Goal: Transaction & Acquisition: Purchase product/service

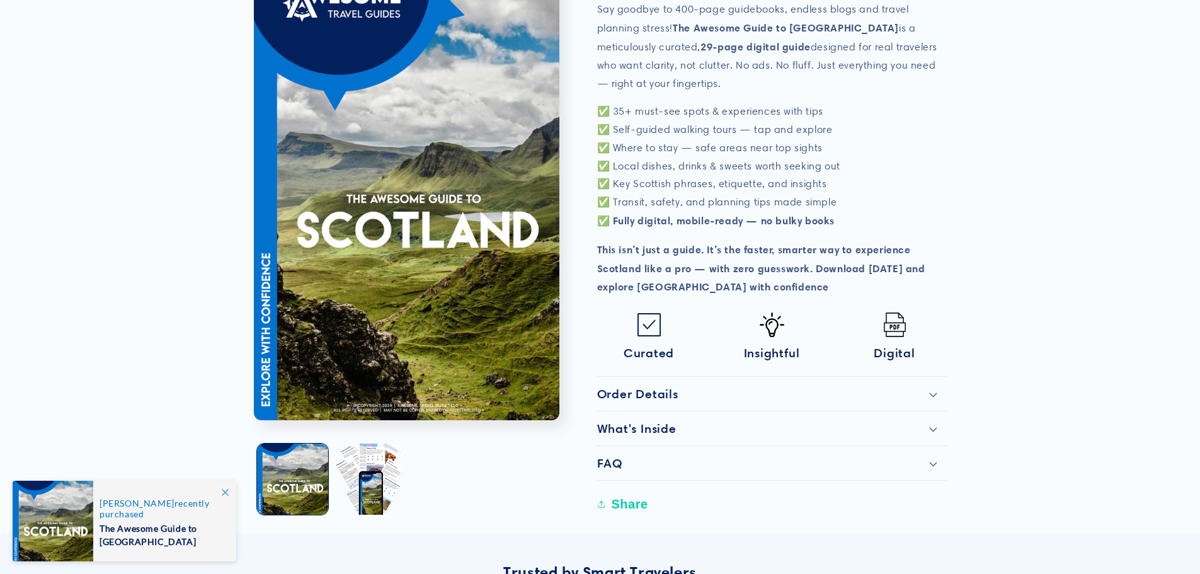
scroll to position [441, 0]
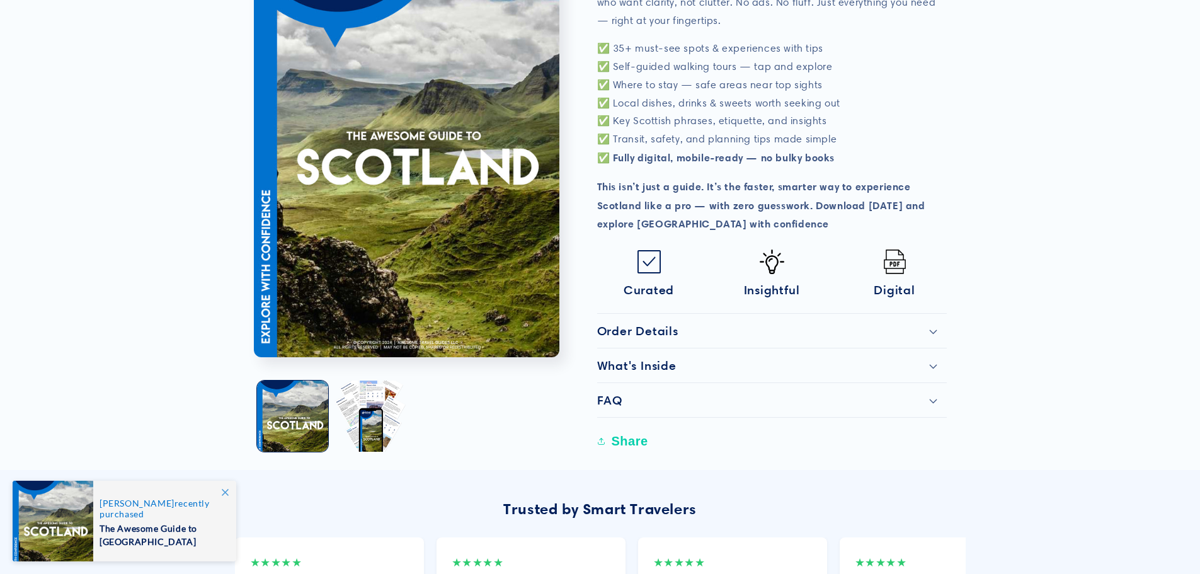
click at [652, 363] on h2 "What's Inside" at bounding box center [636, 365] width 79 height 15
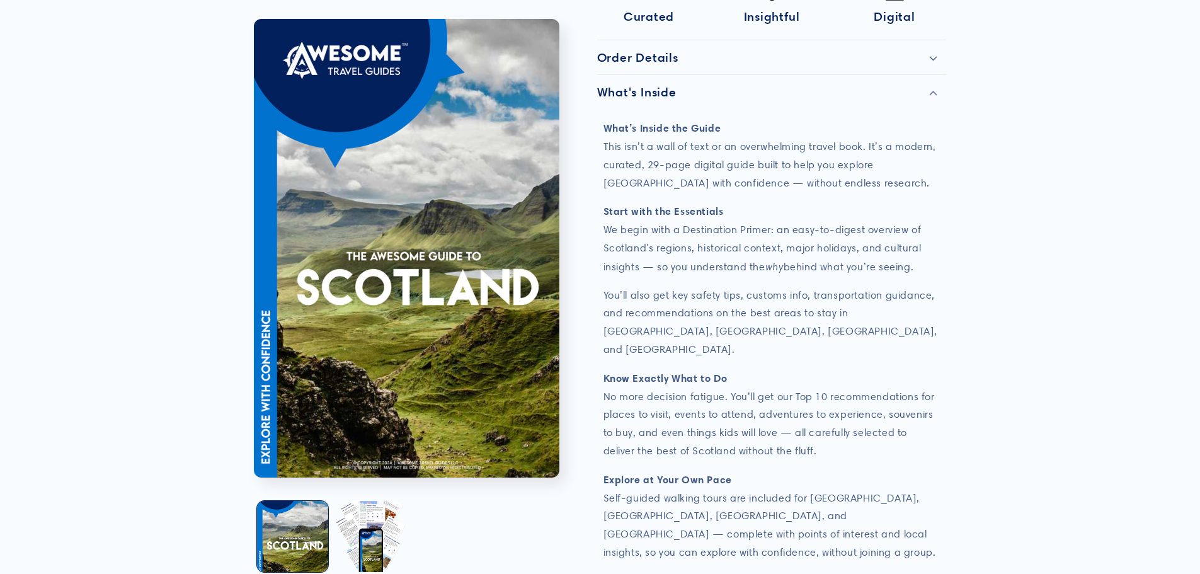
scroll to position [756, 0]
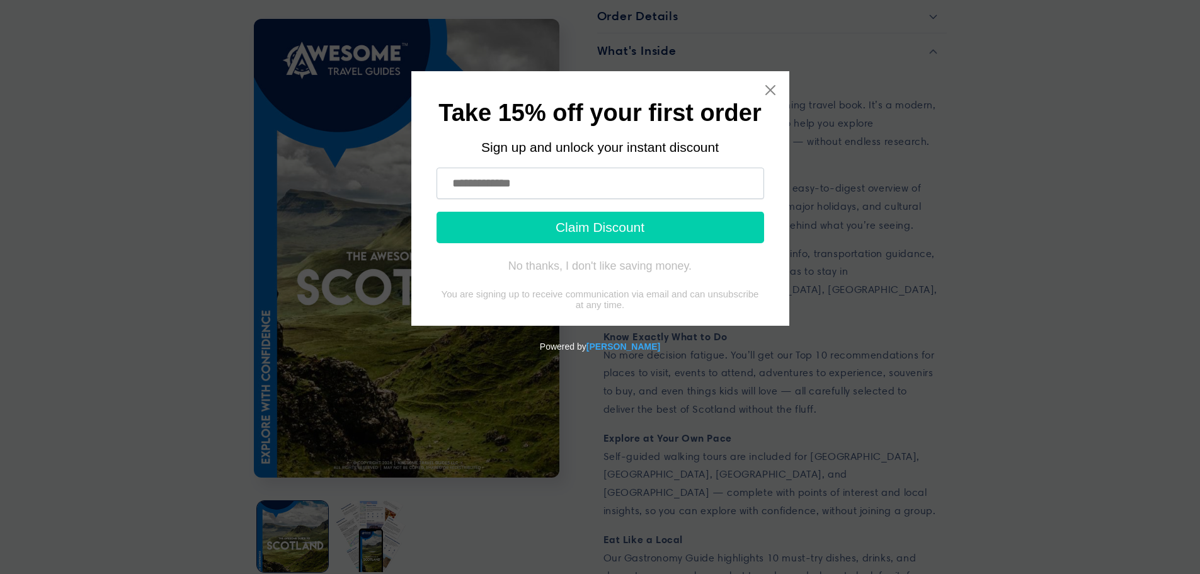
click at [618, 182] on input "text" at bounding box center [601, 184] width 328 height 32
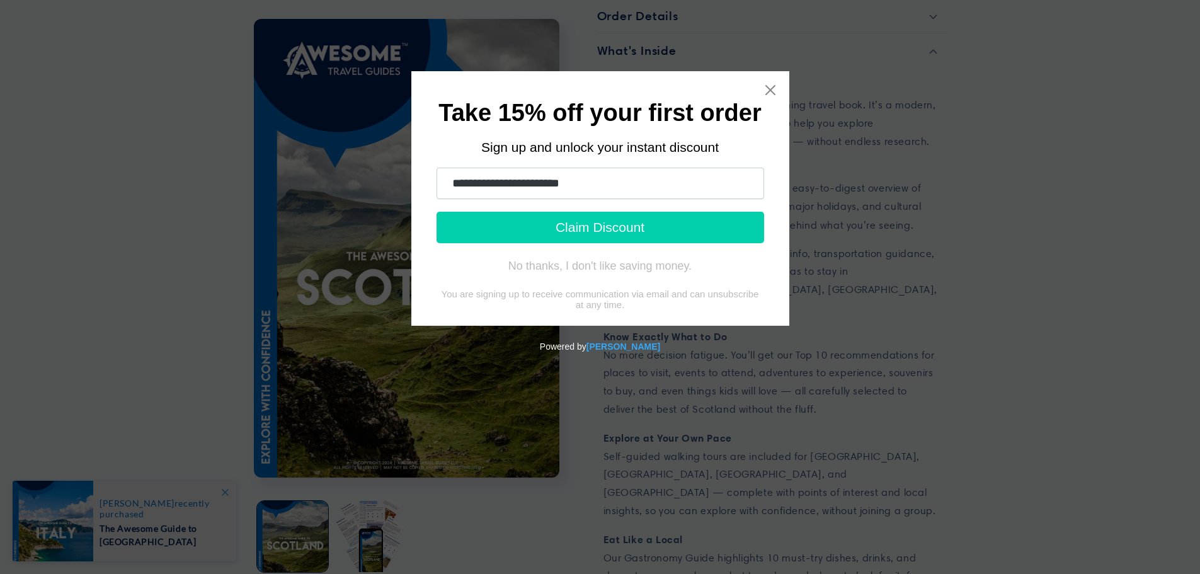
type input "**********"
click at [437, 212] on button "Claim Discount" at bounding box center [601, 228] width 328 height 32
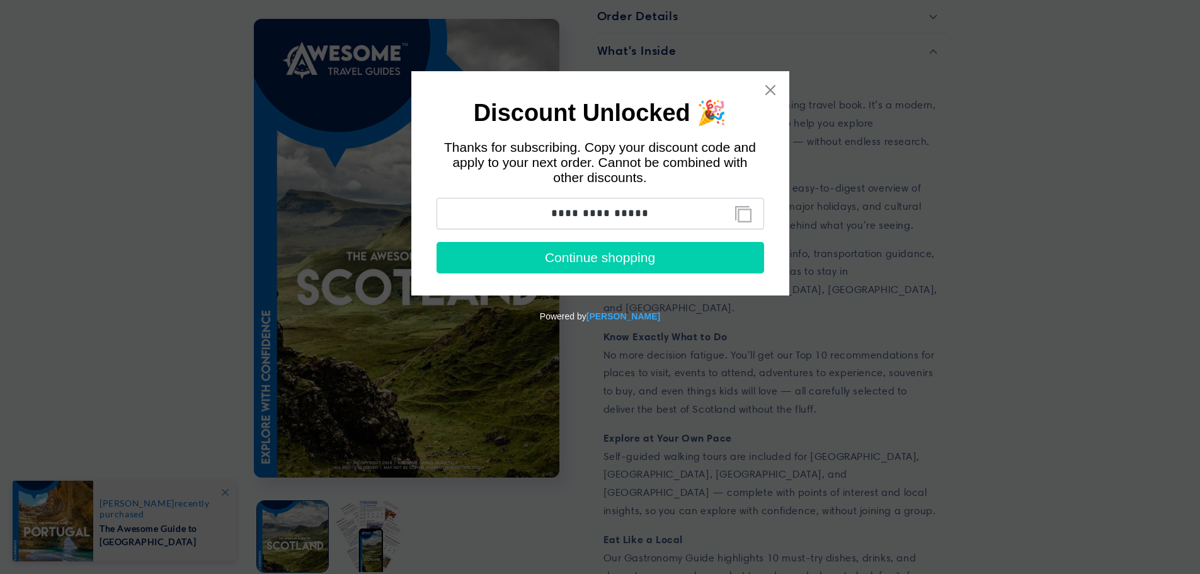
drag, startPoint x: 649, startPoint y: 210, endPoint x: 538, endPoint y: 209, distance: 110.9
click at [538, 209] on input "**********" at bounding box center [601, 214] width 328 height 32
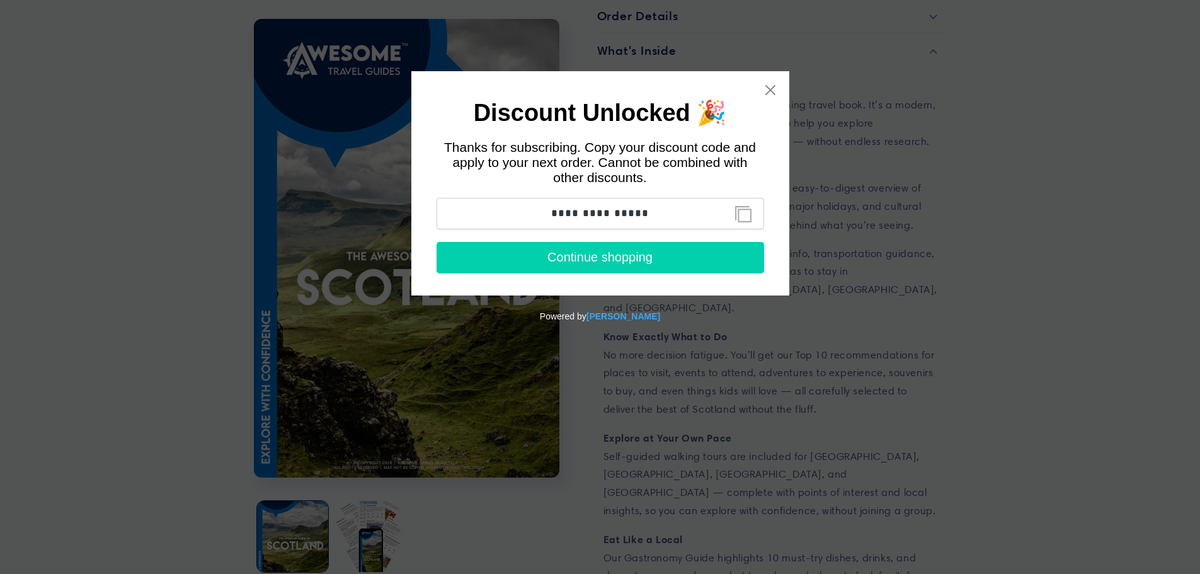
click at [616, 262] on button "Continue shopping" at bounding box center [601, 258] width 328 height 32
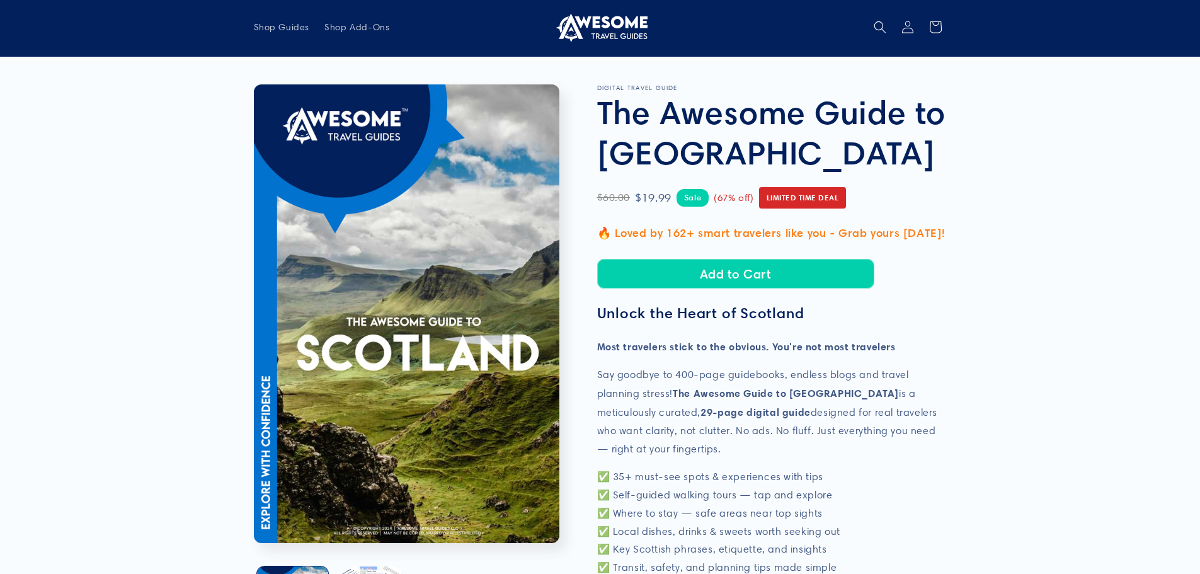
scroll to position [0, 0]
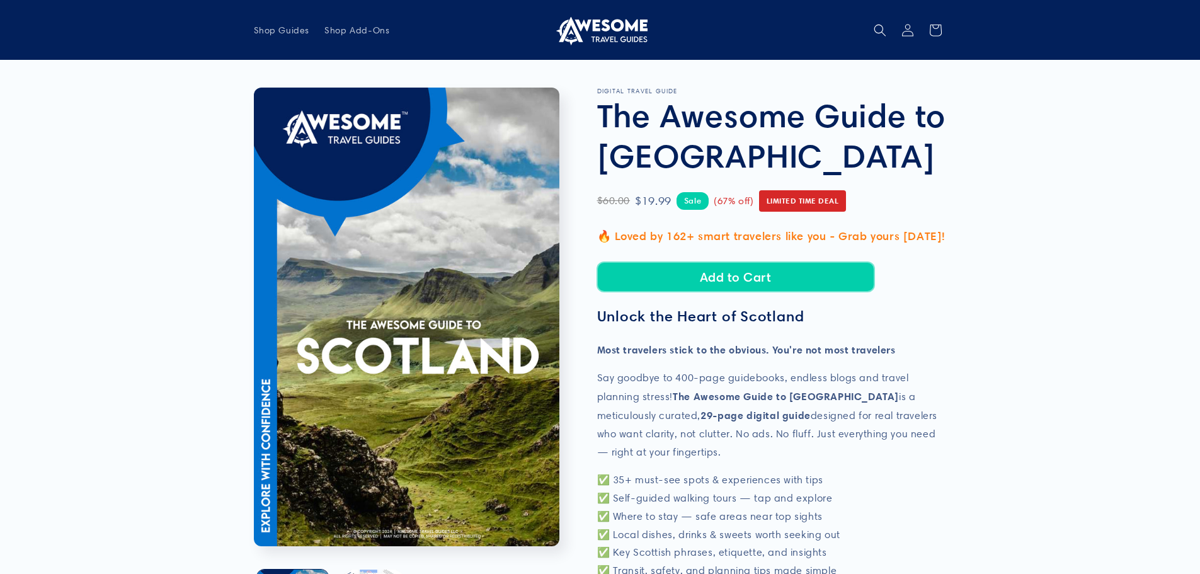
click at [746, 277] on button "Add to Cart" at bounding box center [735, 277] width 277 height 30
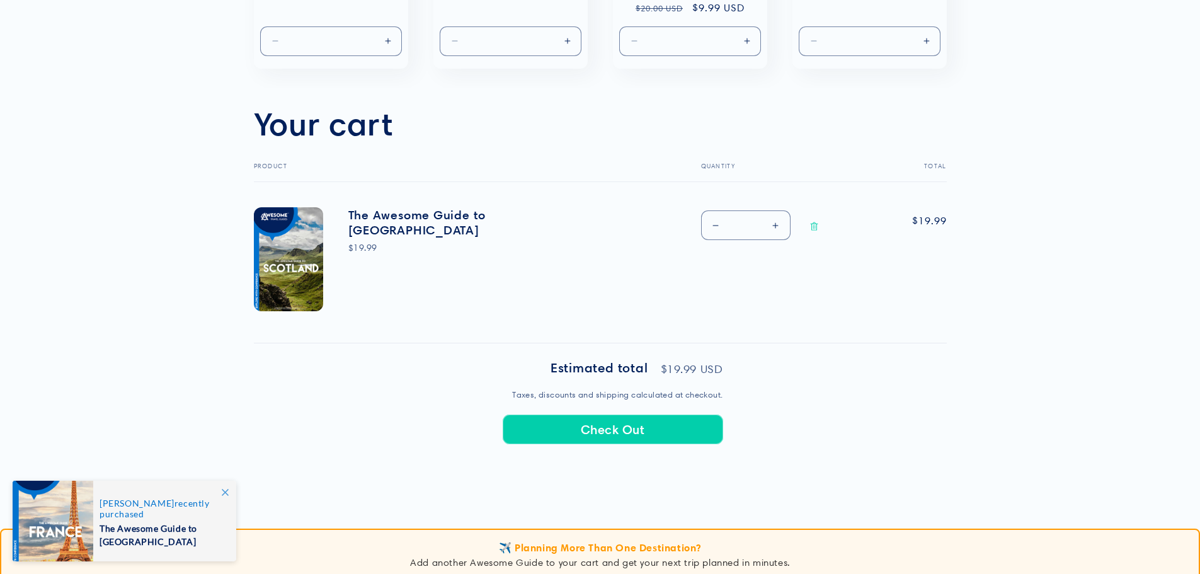
scroll to position [378, 0]
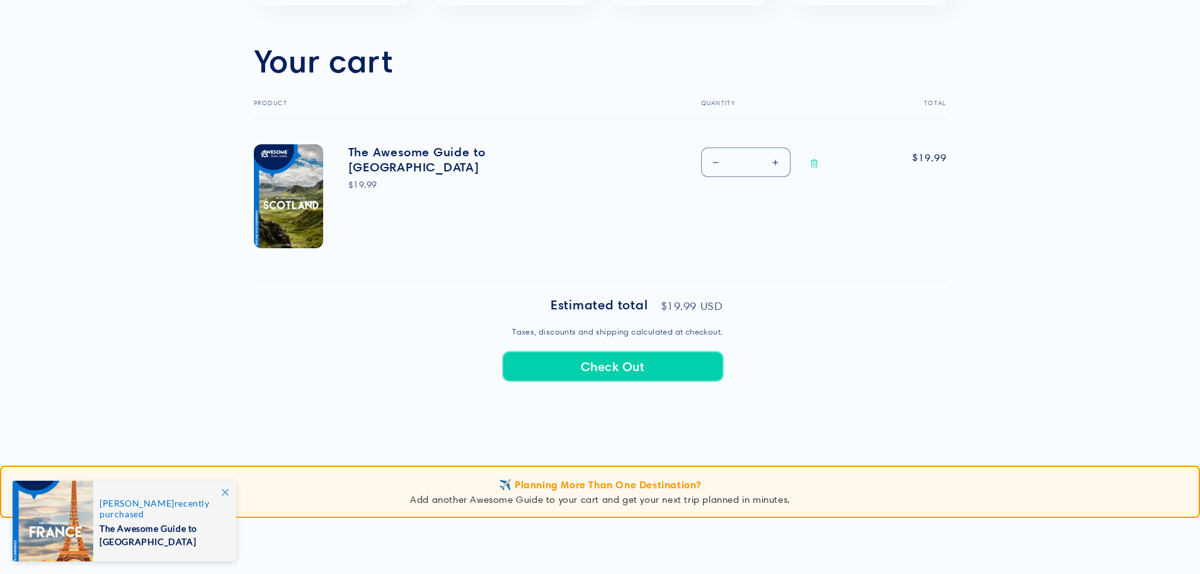
click at [643, 364] on button "Check Out" at bounding box center [613, 367] width 221 height 30
